Goal: Task Accomplishment & Management: Manage account settings

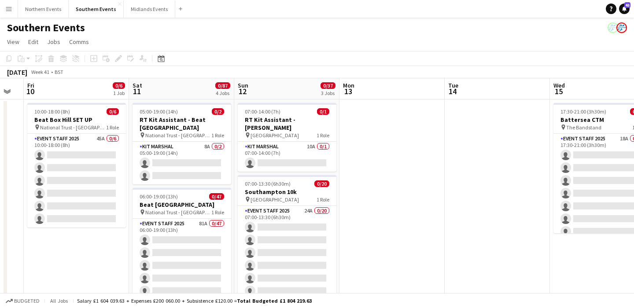
scroll to position [0, 255]
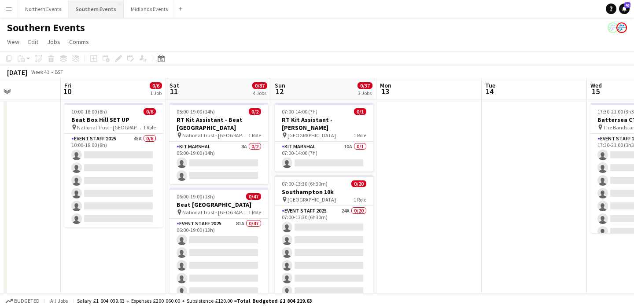
click at [98, 15] on button "Southern Events Close" at bounding box center [96, 8] width 55 height 17
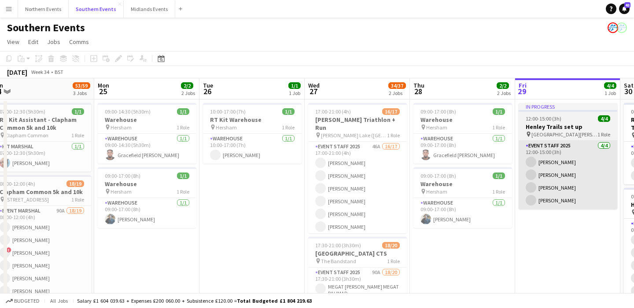
scroll to position [0, 216]
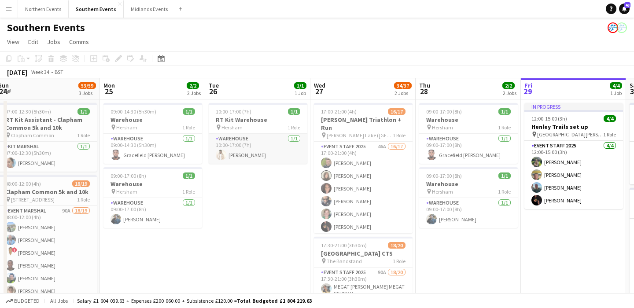
click at [274, 153] on app-card-role "Warehouse [DATE] 10:00-17:00 (7h) [PERSON_NAME]" at bounding box center [258, 149] width 99 height 30
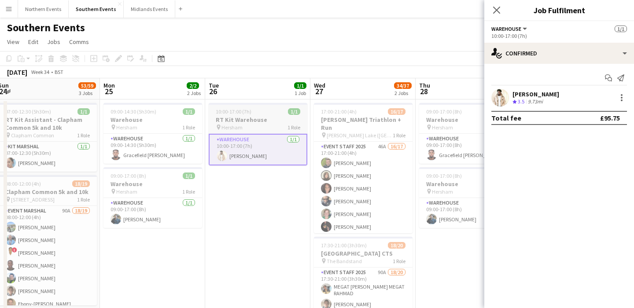
scroll to position [0, 216]
click at [260, 118] on h3 "RT Kit Warehouse" at bounding box center [257, 120] width 99 height 8
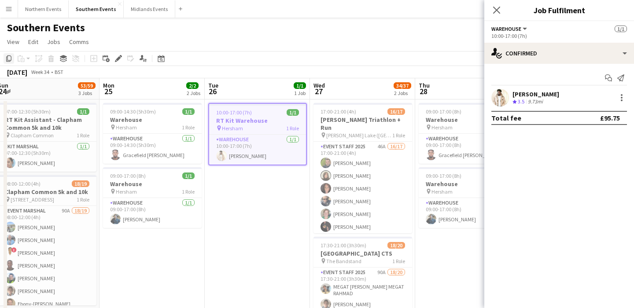
click at [9, 56] on icon "Copy" at bounding box center [8, 58] width 7 height 7
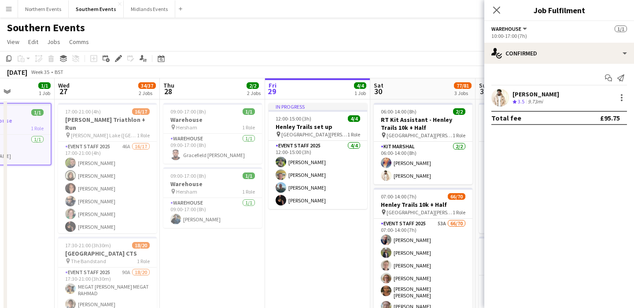
scroll to position [0, 286]
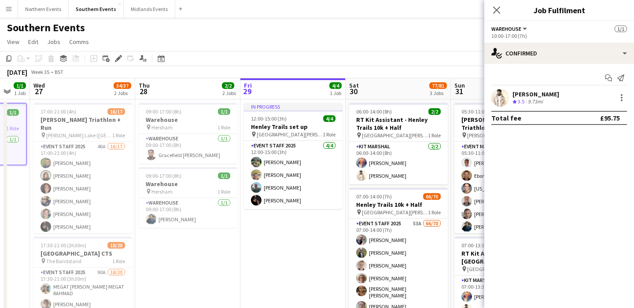
click at [278, 242] on app-date-cell "In progress 12:00-15:00 (3h) 4/4 Henley Trails set up pin [GEOGRAPHIC_DATA][PER…" at bounding box center [292, 284] width 105 height 371
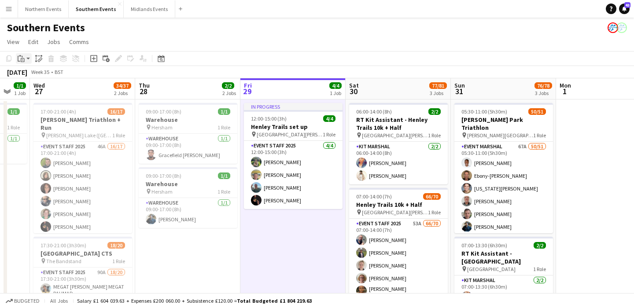
click at [22, 61] on icon "Paste" at bounding box center [21, 58] width 7 height 7
click at [39, 93] on link "Paste with crew Command Shift V" at bounding box center [58, 90] width 70 height 8
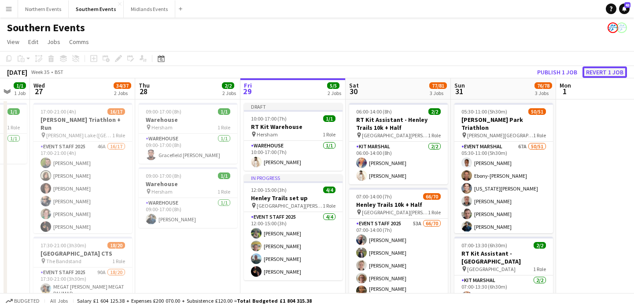
click at [595, 73] on button "Revert 1 job" at bounding box center [604, 71] width 44 height 11
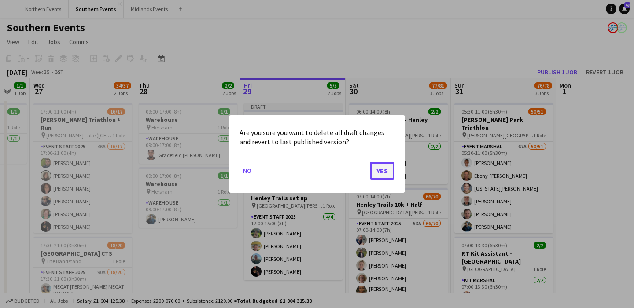
click at [382, 176] on button "Yes" at bounding box center [382, 171] width 25 height 18
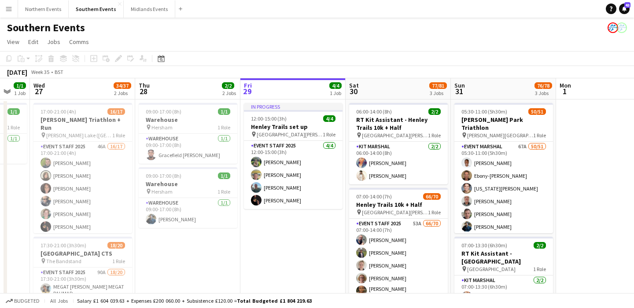
click at [186, 89] on app-board-header-date "Thu 28 2/2 2 Jobs" at bounding box center [187, 88] width 105 height 21
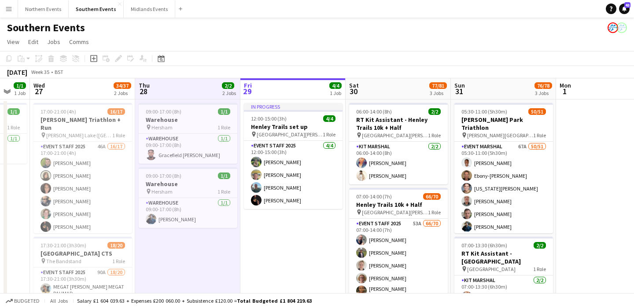
click at [177, 257] on app-date-cell "09:00-17:00 (8h) 1/1 Warehouse pin Hersham 1 Role Warehouse [DATE] 09:00-17:00 …" at bounding box center [187, 284] width 105 height 371
click at [20, 57] on icon "Paste" at bounding box center [21, 58] width 7 height 7
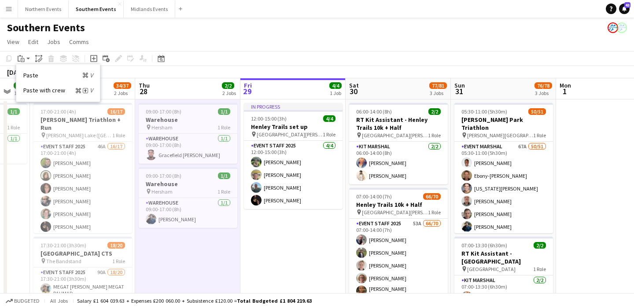
click at [43, 96] on div "Paste Command V Paste with crew Command Shift V" at bounding box center [58, 82] width 84 height 37
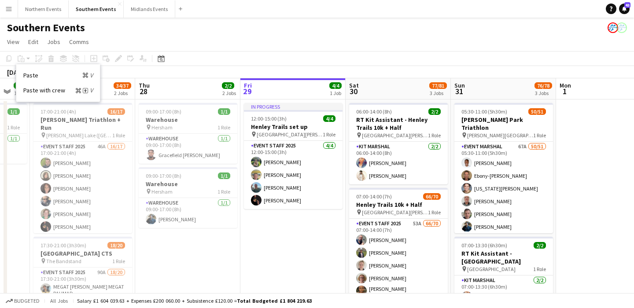
click at [170, 236] on app-date-cell "09:00-17:00 (8h) 1/1 Warehouse pin Hersham 1 Role Warehouse [DATE] 09:00-17:00 …" at bounding box center [187, 284] width 105 height 371
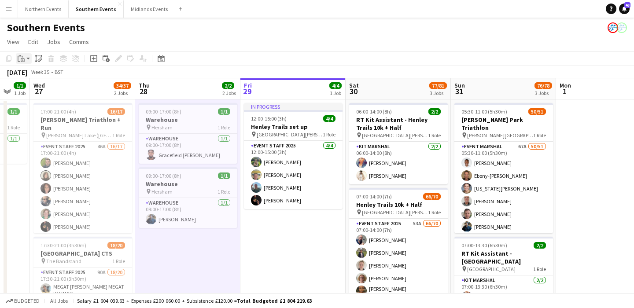
click at [22, 58] on icon "Paste" at bounding box center [21, 58] width 7 height 7
click at [28, 92] on link "Paste with crew Command Shift V" at bounding box center [58, 90] width 70 height 8
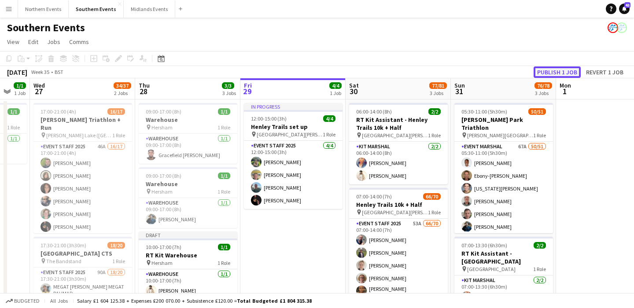
click at [548, 73] on button "Publish 1 job" at bounding box center [556, 71] width 47 height 11
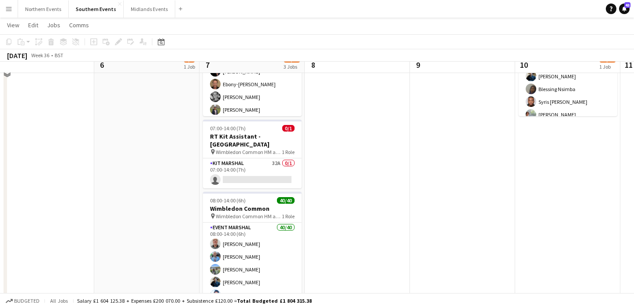
scroll to position [91, 0]
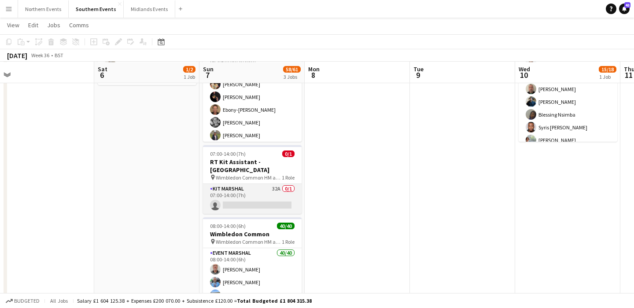
click at [271, 198] on app-card-role "Kit Marshal 32A 0/1 07:00-14:00 (7h) single-neutral-actions" at bounding box center [252, 199] width 99 height 30
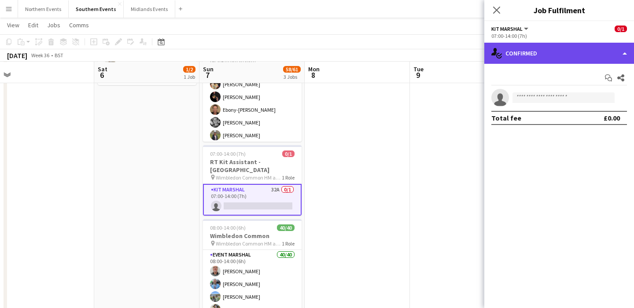
click at [559, 54] on div "single-neutral-actions-check-2 Confirmed" at bounding box center [559, 53] width 150 height 21
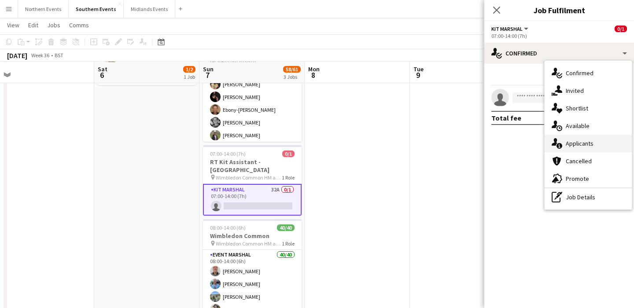
click at [568, 140] on div "single-neutral-actions-information Applicants" at bounding box center [587, 144] width 87 height 18
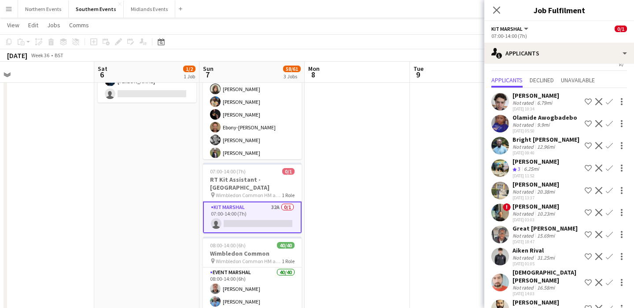
scroll to position [0, 0]
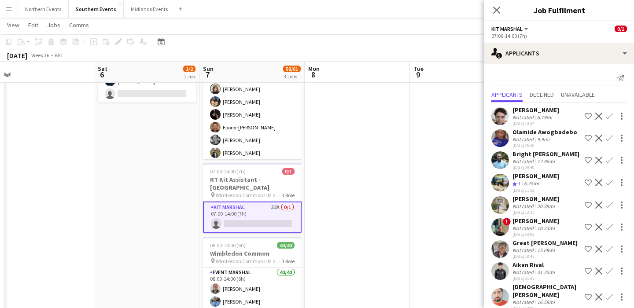
click at [366, 178] on app-date-cell at bounding box center [357, 211] width 105 height 371
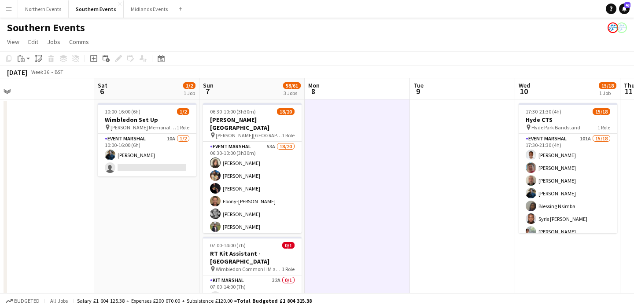
click at [10, 8] on app-icon "Menu" at bounding box center [8, 8] width 7 height 7
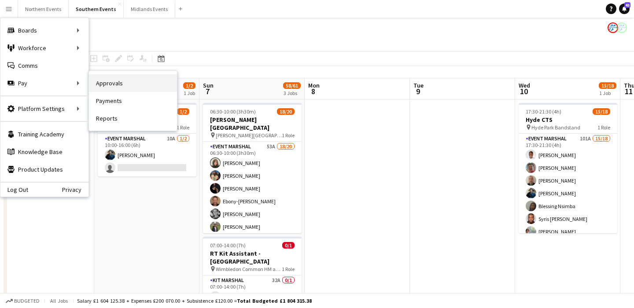
click at [116, 88] on link "Approvals" at bounding box center [133, 83] width 88 height 18
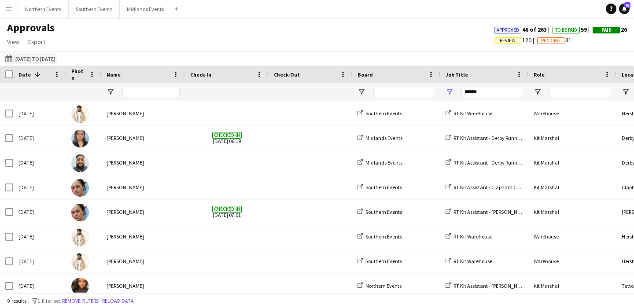
click at [29, 55] on button "[DATE] to [DATE] [DATE] to [DATE]" at bounding box center [31, 58] width 54 height 11
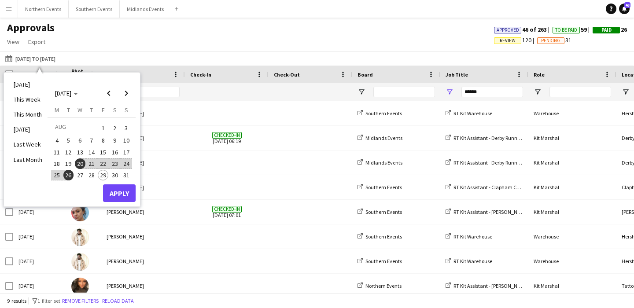
click at [78, 163] on span "20" at bounding box center [80, 163] width 11 height 11
click at [129, 177] on span "31" at bounding box center [126, 175] width 11 height 11
click at [128, 194] on button "Apply" at bounding box center [119, 193] width 33 height 18
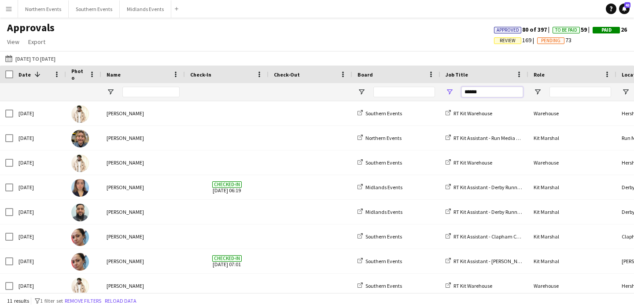
click at [511, 91] on input "******" at bounding box center [492, 92] width 62 height 11
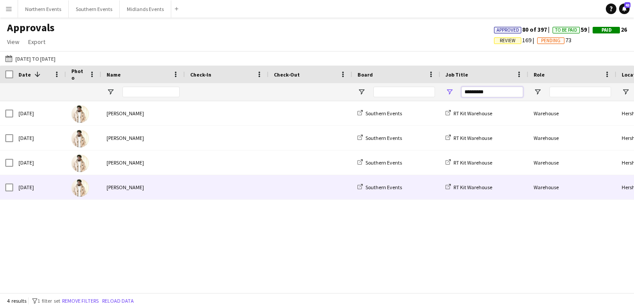
type input "*********"
click at [239, 190] on span at bounding box center [226, 187] width 73 height 24
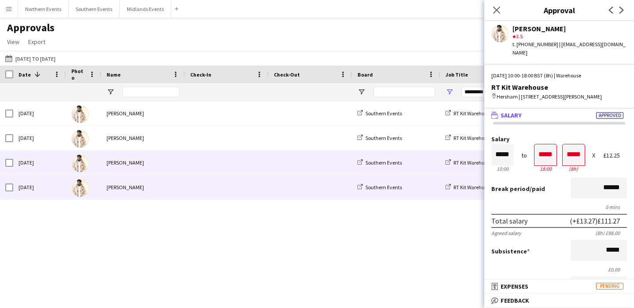
click at [224, 162] on span at bounding box center [226, 163] width 73 height 24
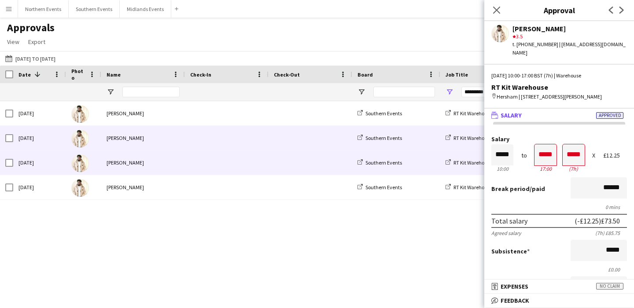
click at [217, 138] on span at bounding box center [226, 138] width 73 height 24
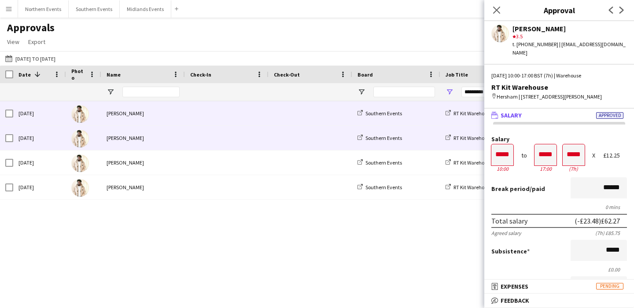
click at [209, 119] on span at bounding box center [226, 113] width 73 height 24
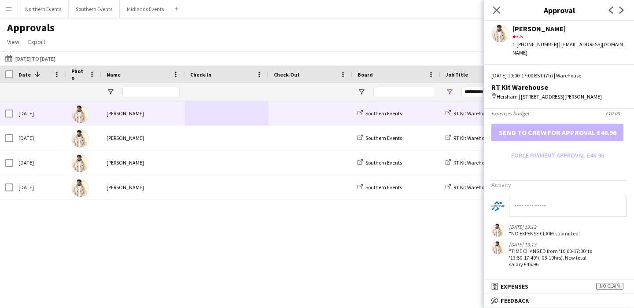
click at [348, 231] on div "15:40 - 20:45 (-1h55m) [GEOGRAPHIC_DATA] [GEOGRAPHIC_DATA] Southern Events [PER…" at bounding box center [317, 196] width 634 height 191
click at [10, 14] on button "Menu" at bounding box center [9, 9] width 18 height 18
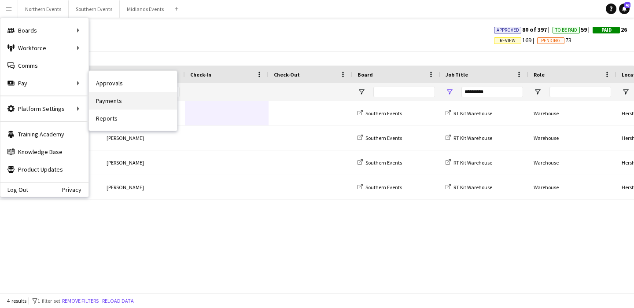
click at [132, 103] on link "Payments" at bounding box center [133, 101] width 88 height 18
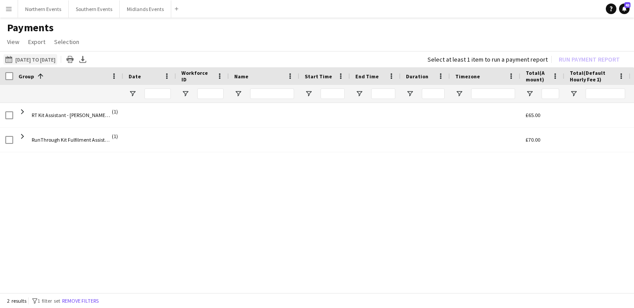
click at [42, 61] on button "[DATE] to [DATE] [DATE] to [DATE]" at bounding box center [31, 59] width 54 height 11
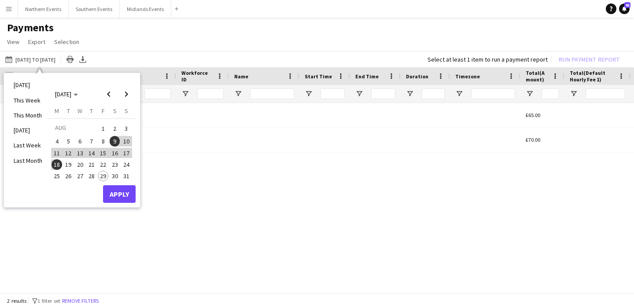
click at [72, 165] on span "19" at bounding box center [68, 164] width 11 height 11
click at [125, 176] on span "31" at bounding box center [126, 176] width 11 height 11
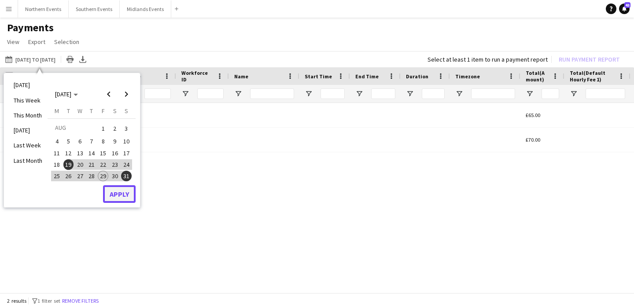
click at [122, 199] on button "Apply" at bounding box center [119, 194] width 33 height 18
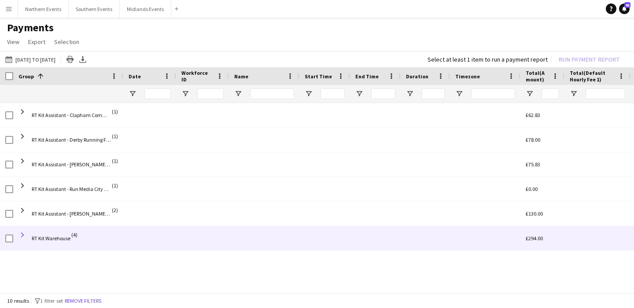
click at [21, 233] on span at bounding box center [22, 235] width 8 height 8
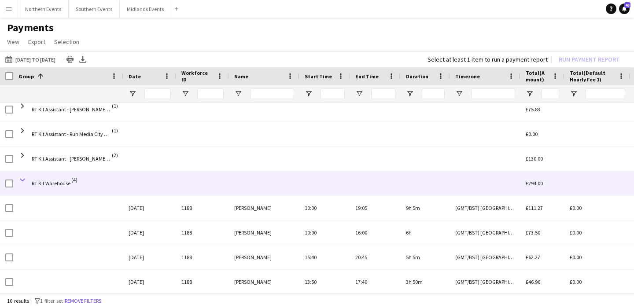
click at [22, 181] on span at bounding box center [22, 180] width 8 height 8
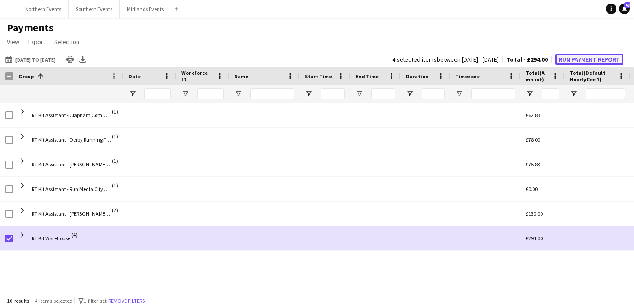
click at [598, 61] on button "Run Payment Report" at bounding box center [589, 59] width 68 height 11
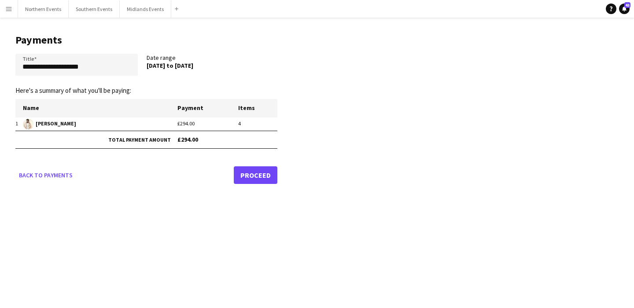
click at [272, 178] on link "Proceed" at bounding box center [256, 175] width 44 height 18
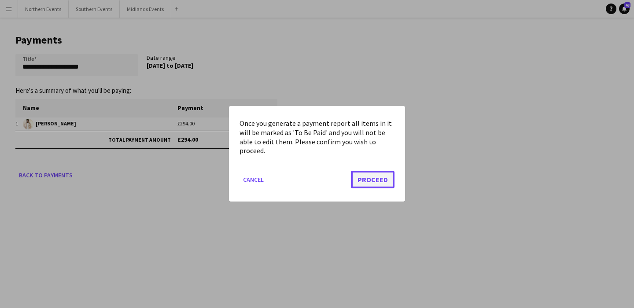
click at [362, 181] on button "Proceed" at bounding box center [373, 180] width 44 height 18
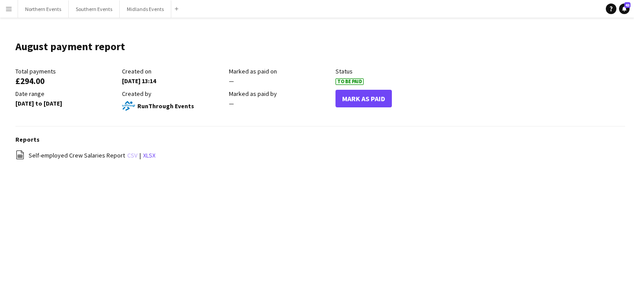
click at [128, 155] on link "csv" at bounding box center [132, 155] width 10 height 8
click at [370, 101] on button "Mark As Paid" at bounding box center [363, 99] width 56 height 18
